Goal: Task Accomplishment & Management: Manage account settings

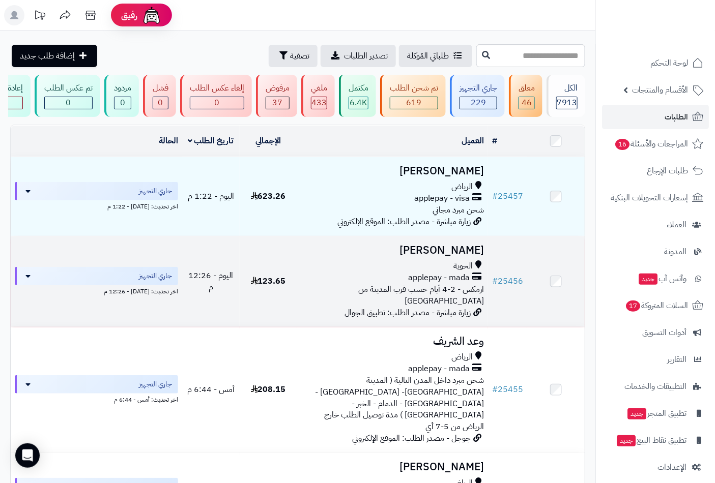
click at [449, 256] on h3 "[PERSON_NAME]" at bounding box center [392, 251] width 183 height 12
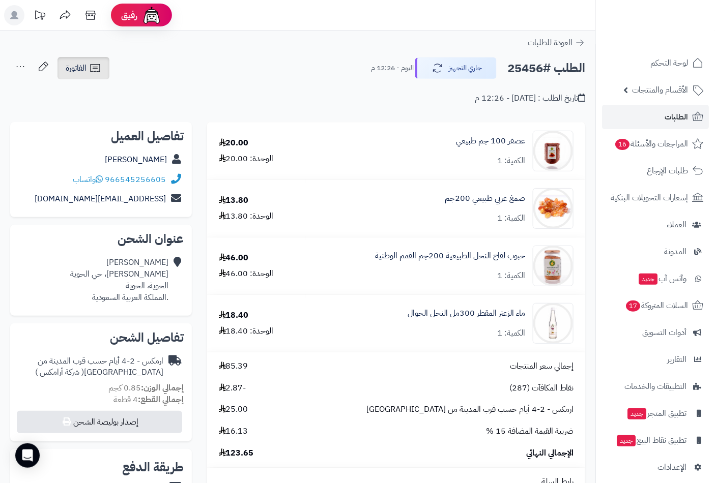
click at [89, 74] on link "الفاتورة" at bounding box center [84, 68] width 52 height 22
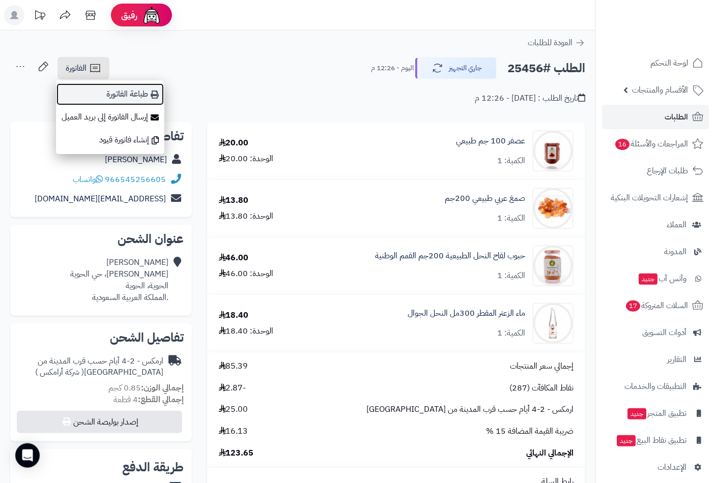
click at [134, 97] on link "طباعة الفاتورة" at bounding box center [110, 94] width 108 height 23
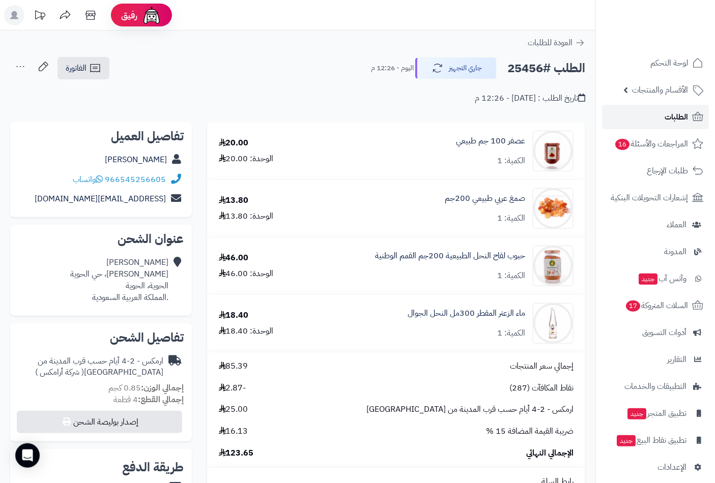
click at [640, 112] on link "الطلبات" at bounding box center [655, 117] width 107 height 24
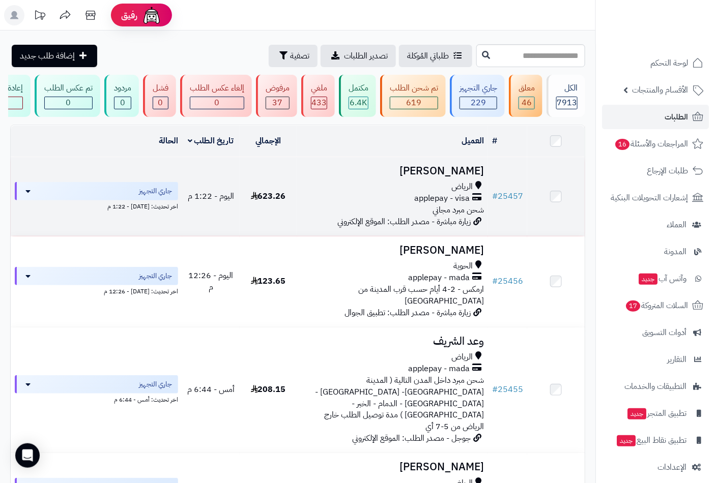
click at [438, 187] on td "Maha Alzaedi الرياض applepay - visa شحن مبرد مجاني زيارة مباشرة - مصدر الطلب: ا…" at bounding box center [392, 196] width 191 height 79
click at [437, 186] on td "Maha Alzaedi الرياض applepay - visa شحن مبرد مجاني زيارة مباشرة - مصدر الطلب: ا…" at bounding box center [392, 196] width 191 height 79
click at [461, 192] on span "الرياض" at bounding box center [461, 187] width 21 height 12
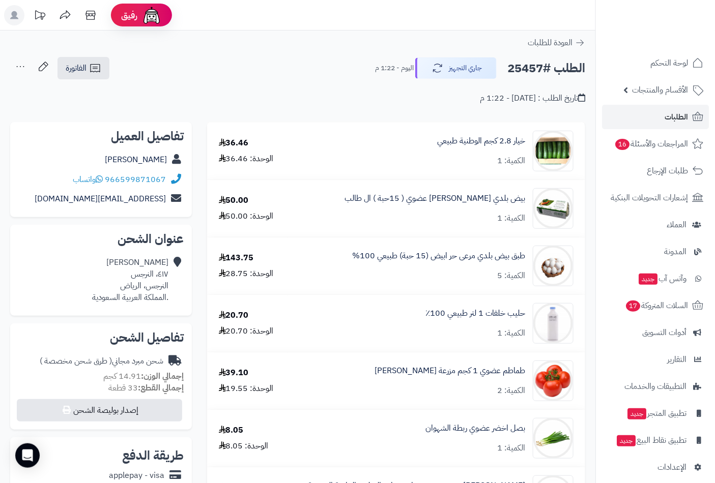
click at [84, 81] on div "تاريخ الطلب : اليوم - 1:22 م" at bounding box center [297, 92] width 575 height 24
click at [80, 73] on span "الفاتورة" at bounding box center [76, 68] width 21 height 12
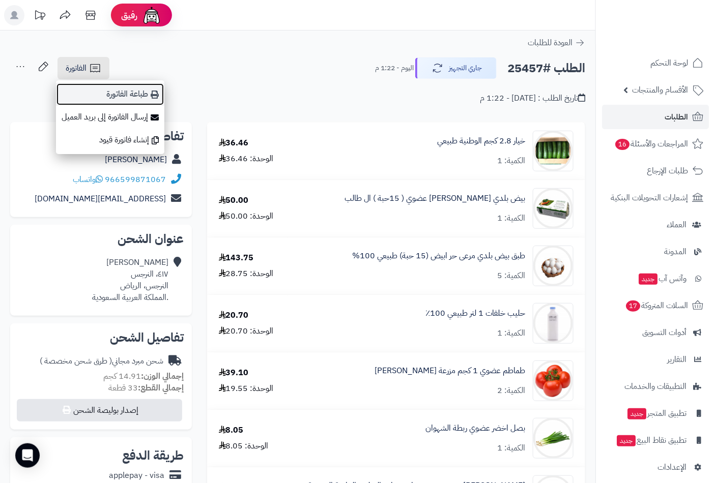
click at [126, 97] on link "طباعة الفاتورة" at bounding box center [110, 94] width 108 height 23
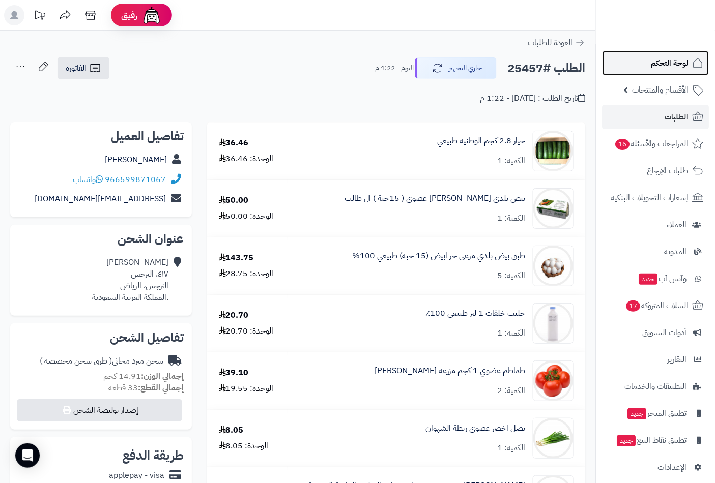
click at [651, 57] on span "لوحة التحكم" at bounding box center [669, 63] width 37 height 14
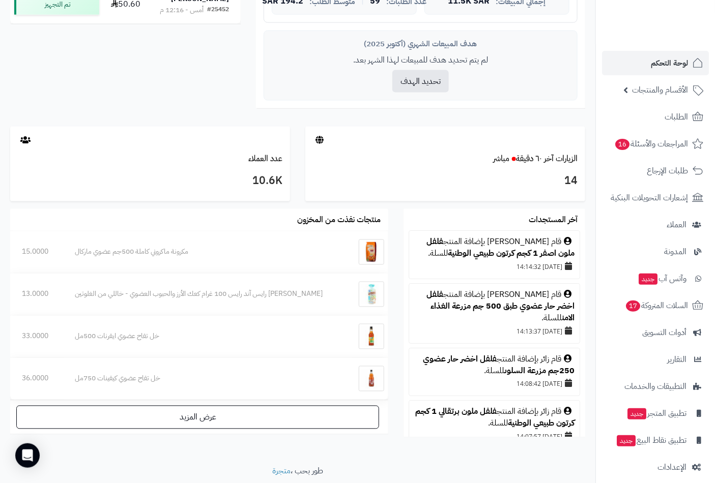
scroll to position [423, 0]
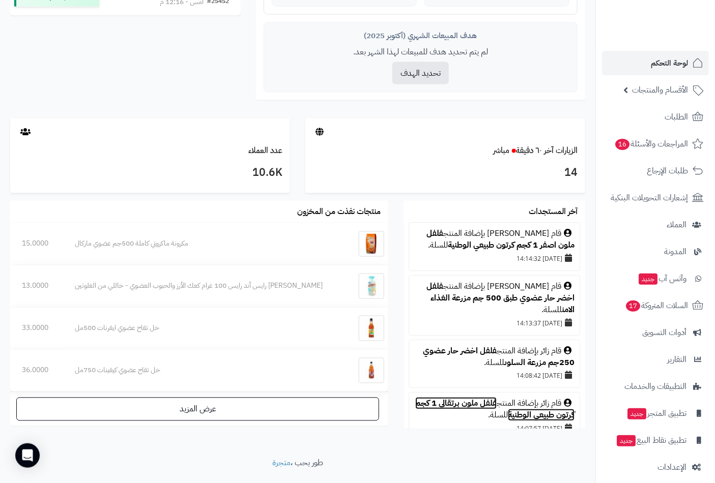
click at [479, 406] on link "فلفل ملون برتقالي 1 كجم كرتون طبيعي الوطنية" at bounding box center [494, 410] width 159 height 24
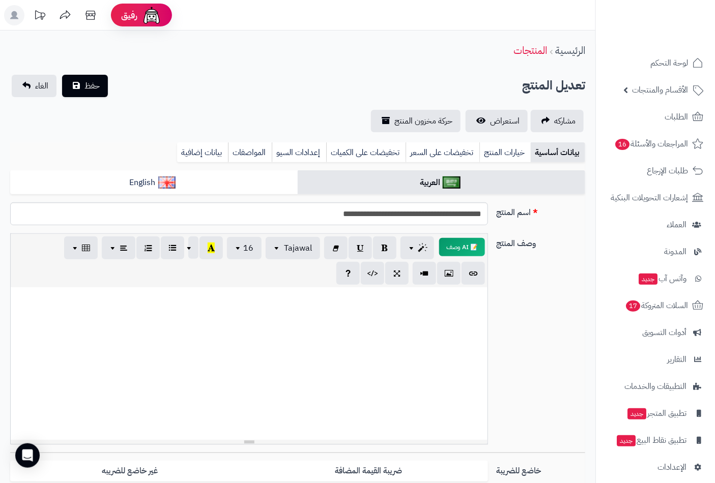
scroll to position [423, 0]
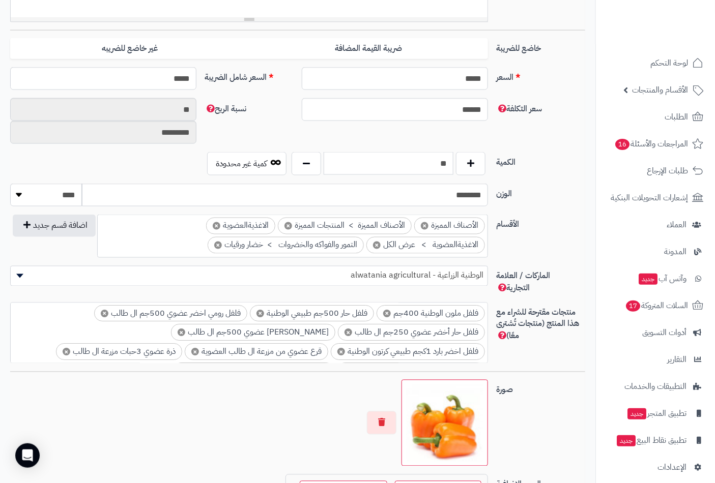
click at [442, 160] on input "**" at bounding box center [389, 163] width 130 height 23
click at [443, 160] on input "**" at bounding box center [389, 163] width 130 height 23
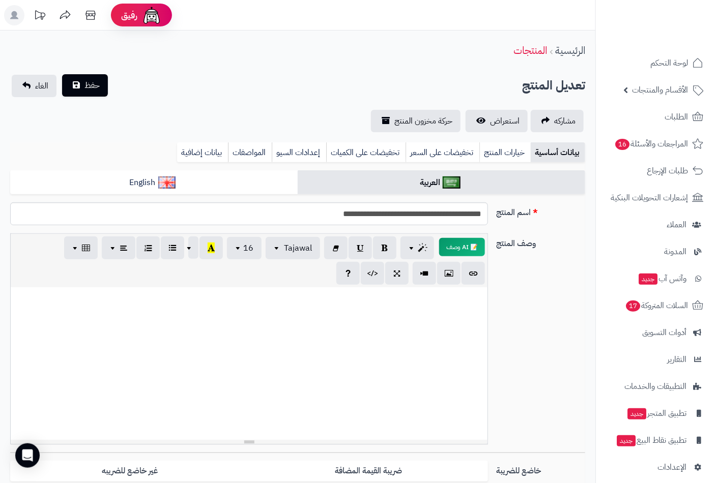
type input "*"
click at [95, 88] on span "حفظ" at bounding box center [91, 85] width 15 height 12
